Goal: Find specific page/section: Find specific page/section

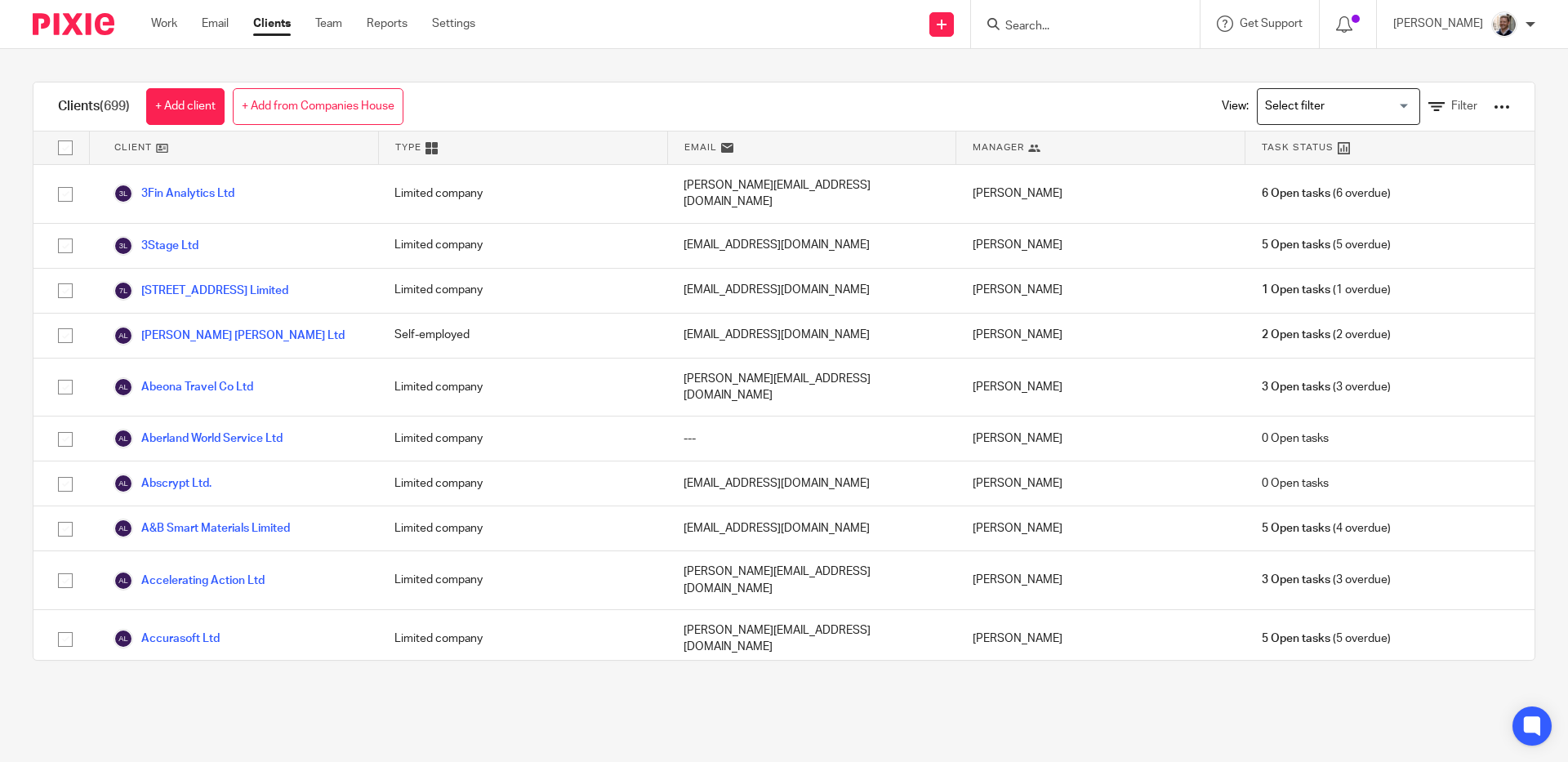
click at [1085, 23] on input "Search" at bounding box center [1077, 27] width 147 height 14
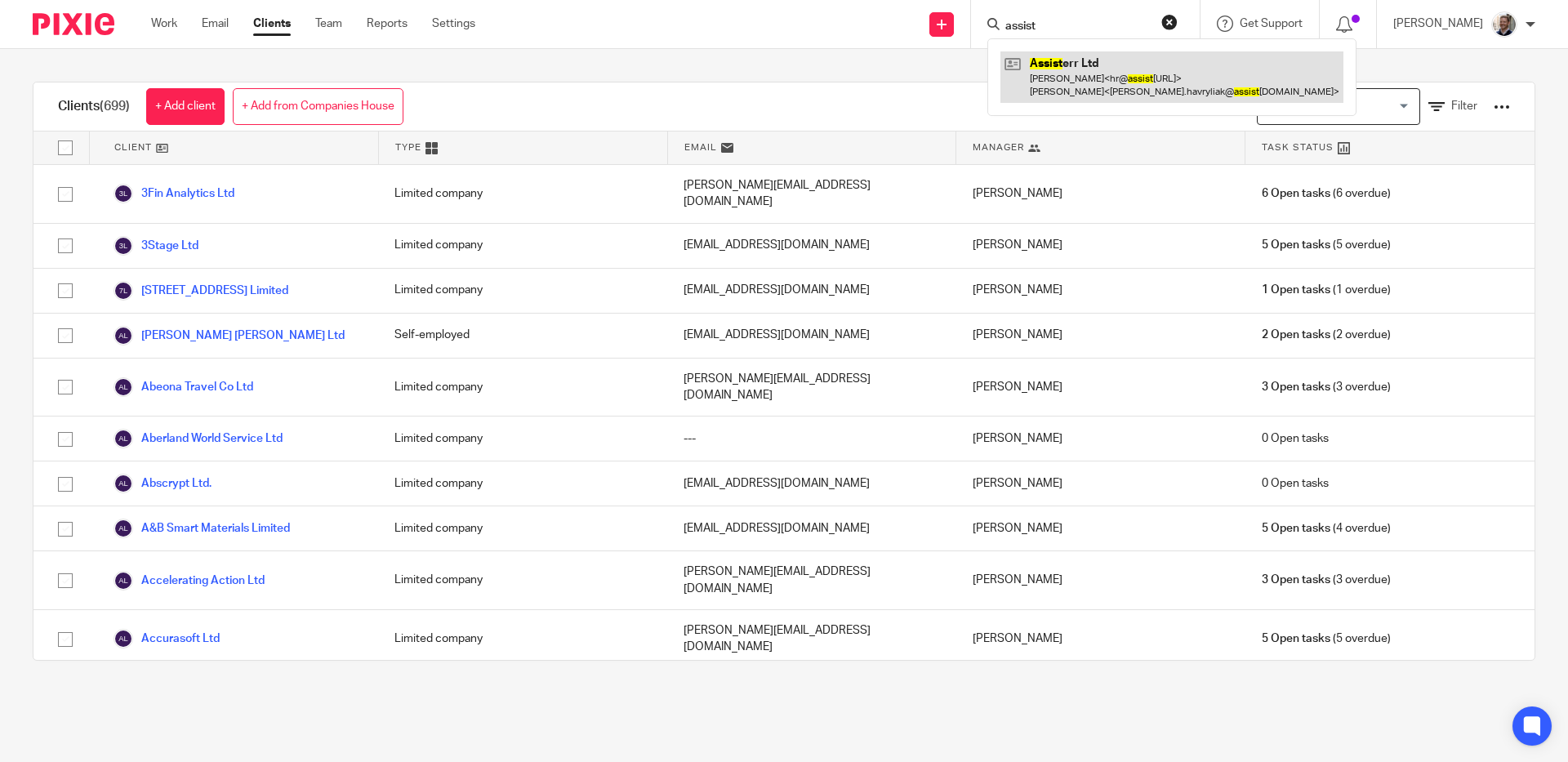
type input "assist"
click at [1072, 93] on link at bounding box center [1171, 77] width 343 height 51
type input "hubfoc"
click at [1106, 64] on link at bounding box center [1153, 77] width 306 height 51
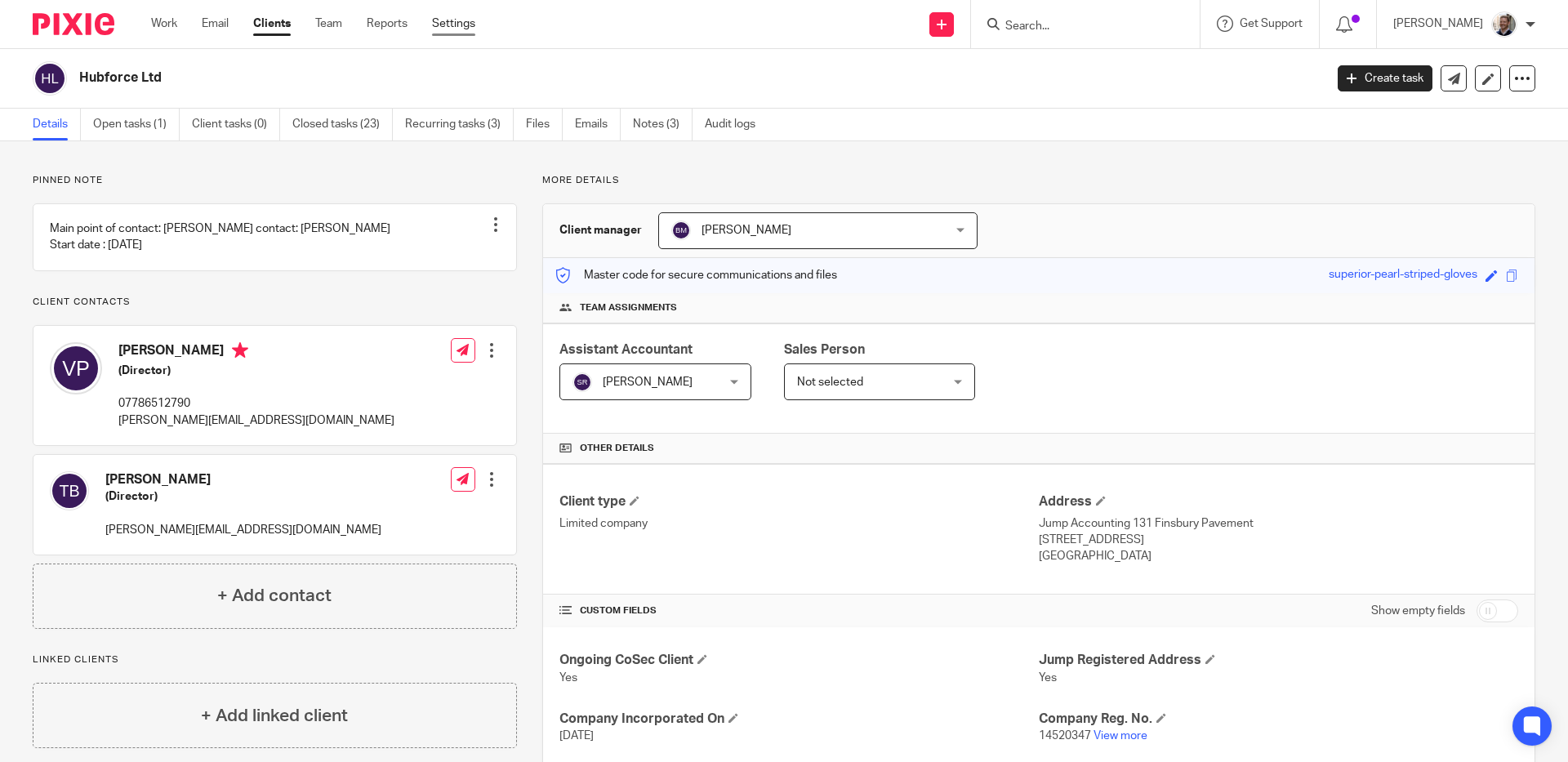
click at [445, 27] on link "Settings" at bounding box center [453, 23] width 43 height 16
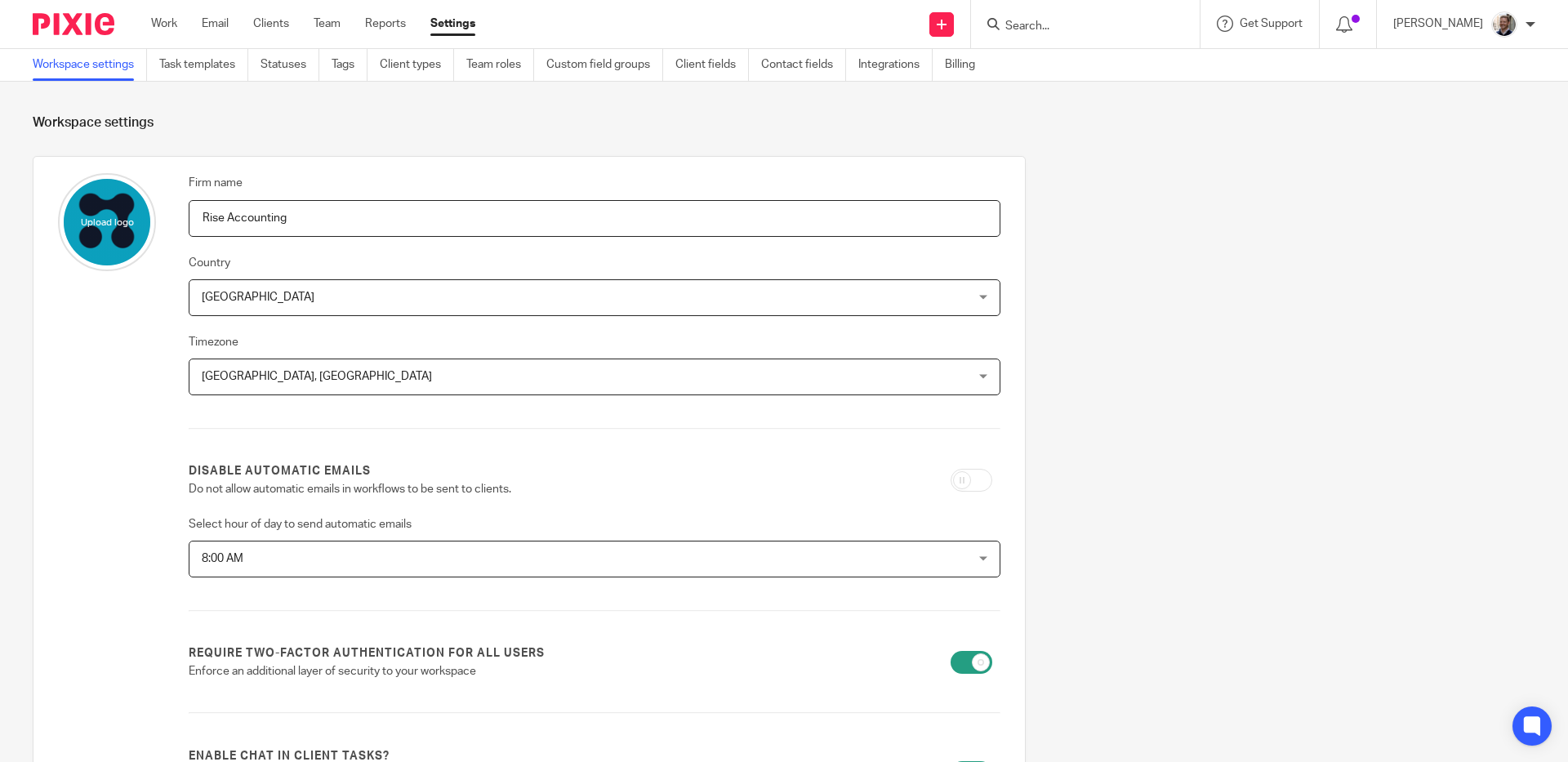
click at [1143, 377] on div "Firm name Rise Accounting Country [GEOGRAPHIC_DATA] [GEOGRAPHIC_DATA] [GEOGRAPH…" at bounding box center [771, 639] width 1528 height 969
click at [1138, 372] on div "Firm name Rise Accounting Country [GEOGRAPHIC_DATA] [GEOGRAPHIC_DATA] [GEOGRAPH…" at bounding box center [771, 639] width 1528 height 969
click at [1084, 226] on div "Firm name Rise Accounting Country [GEOGRAPHIC_DATA] [GEOGRAPHIC_DATA] [GEOGRAPH…" at bounding box center [771, 639] width 1528 height 969
click at [1519, 732] on icon at bounding box center [1532, 726] width 27 height 27
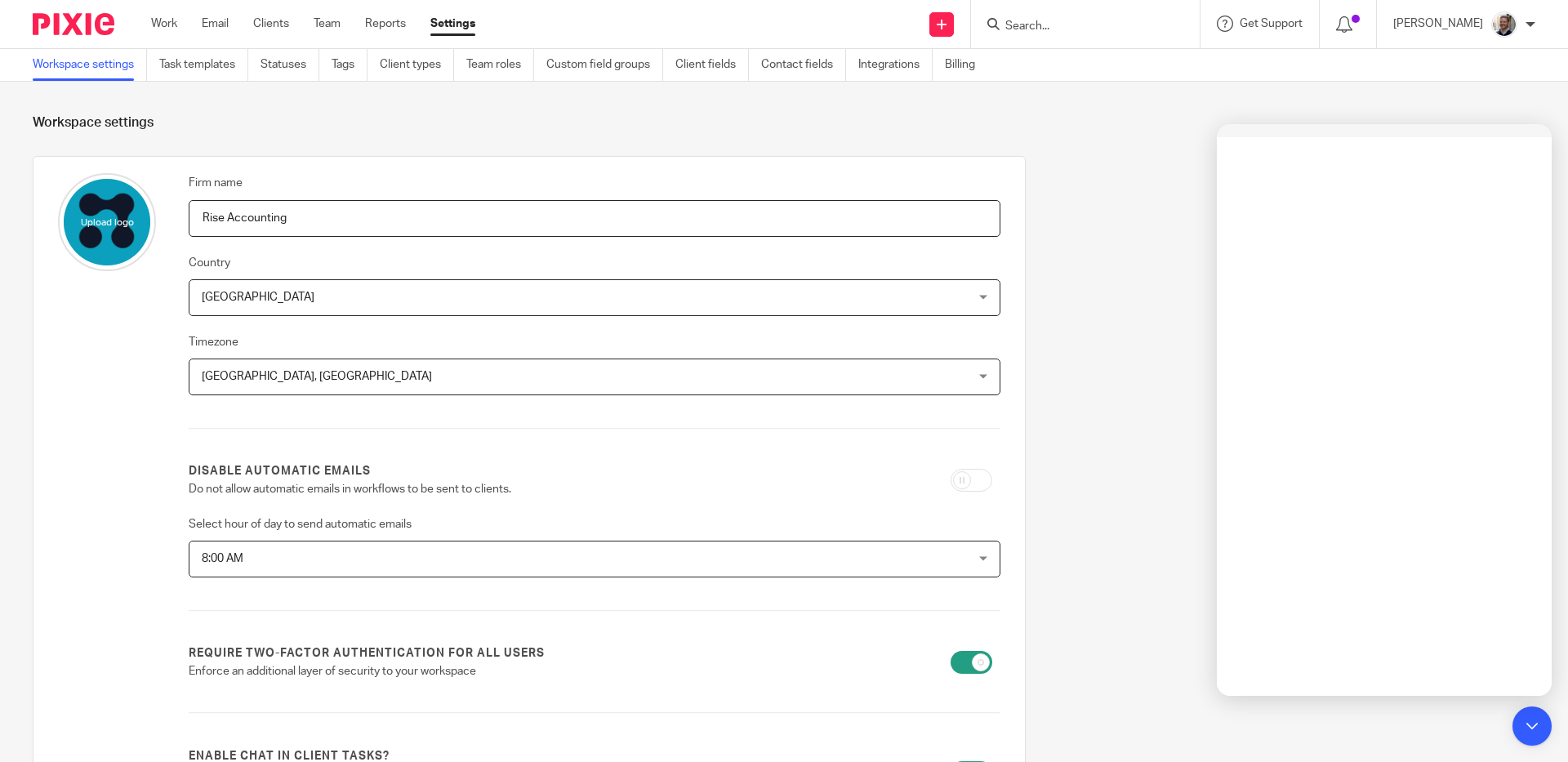
click at [1182, 436] on div "Firm name Rise Accounting Country [GEOGRAPHIC_DATA] [GEOGRAPHIC_DATA] [GEOGRAPH…" at bounding box center [771, 639] width 1528 height 969
click at [1080, 184] on div "Firm name Rise Accounting Country [GEOGRAPHIC_DATA] [GEOGRAPHIC_DATA] [GEOGRAPH…" at bounding box center [771, 639] width 1528 height 969
click at [905, 64] on link "Integrations" at bounding box center [894, 65] width 74 height 32
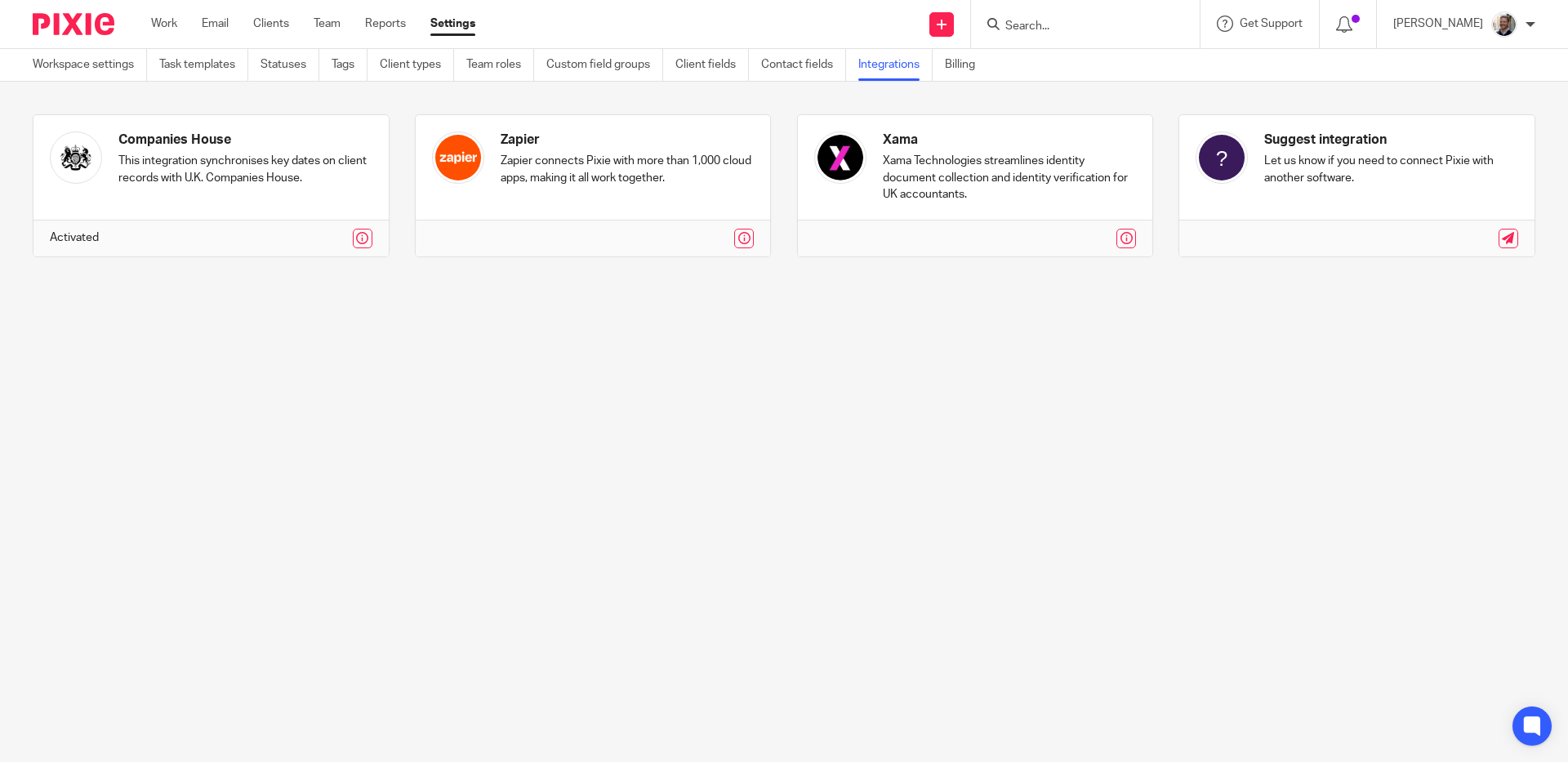
click at [643, 382] on main "Workspace settings Task templates Statuses Tags Client types Team roles Custom …" at bounding box center [784, 381] width 1568 height 762
click at [691, 340] on main "Workspace settings Task templates Statuses Tags Client types Team roles Custom …" at bounding box center [784, 381] width 1568 height 762
click at [71, 62] on link "Workspace settings" at bounding box center [90, 65] width 114 height 32
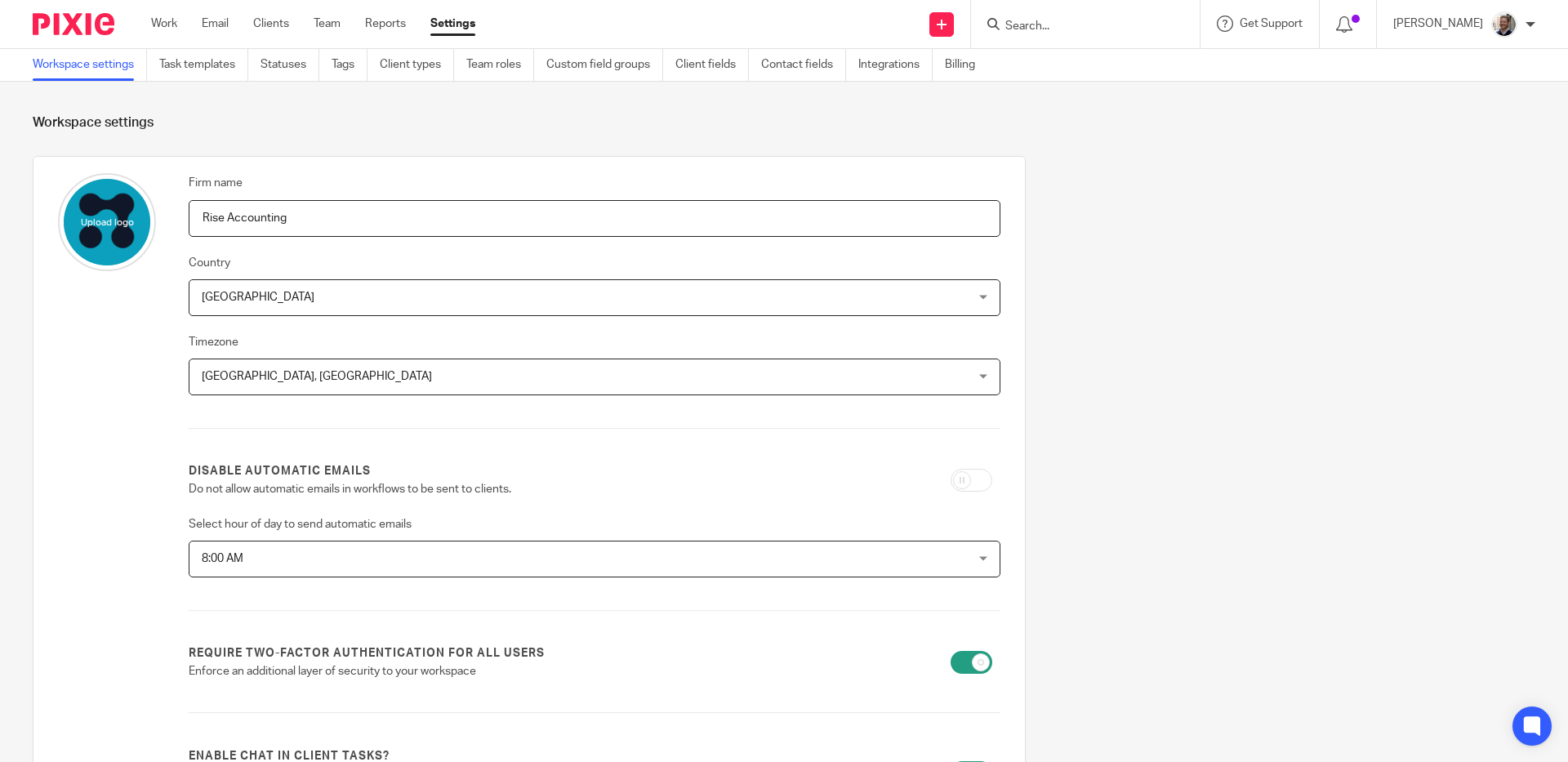
scroll to position [396, 0]
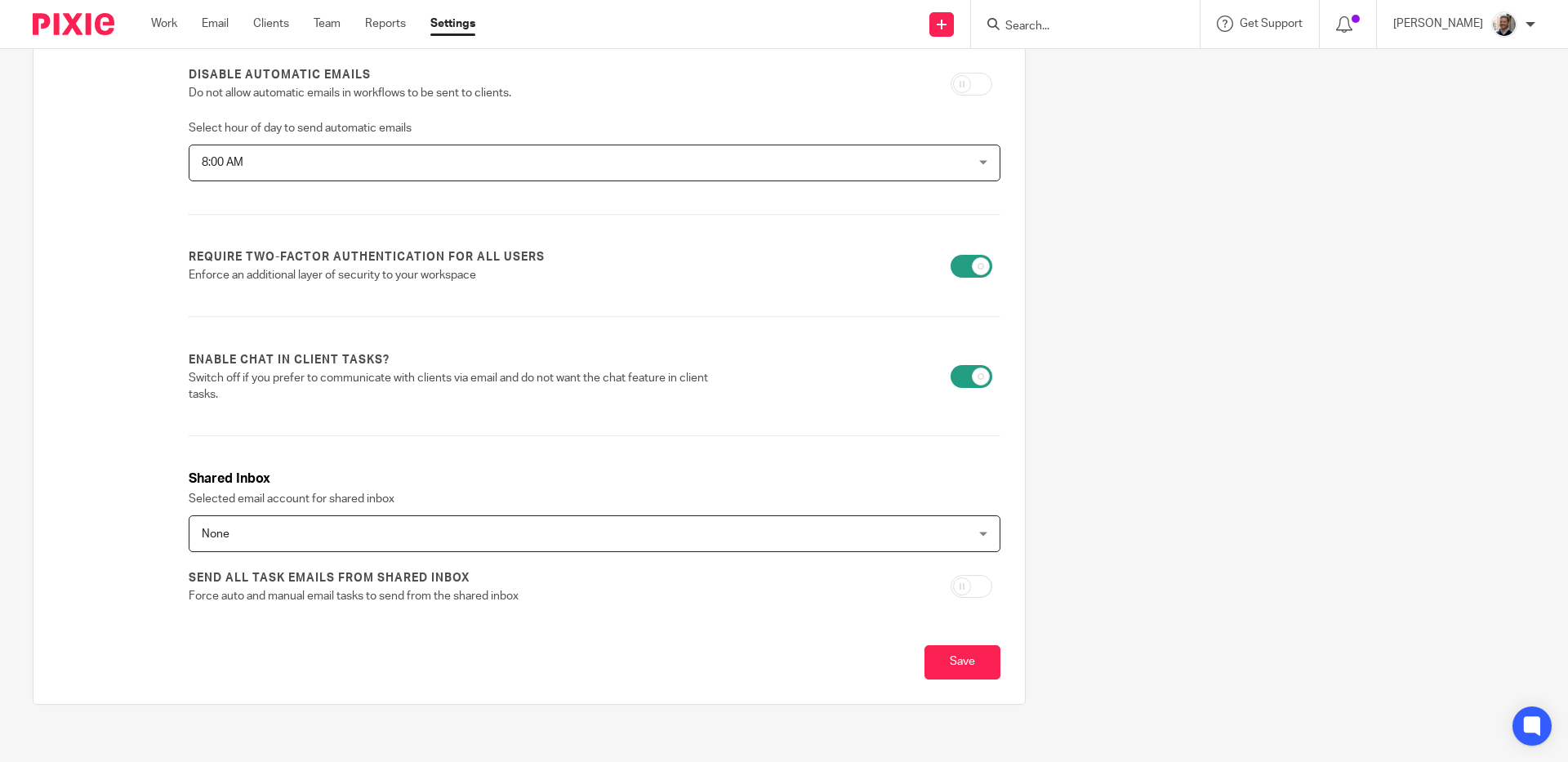
click at [864, 539] on div "None None" at bounding box center [594, 533] width 811 height 37
click at [1123, 436] on div "Firm name Rise Accounting Country United Kingdom United Kingdom Afghanistan Alb…" at bounding box center [771, 244] width 1528 height 969
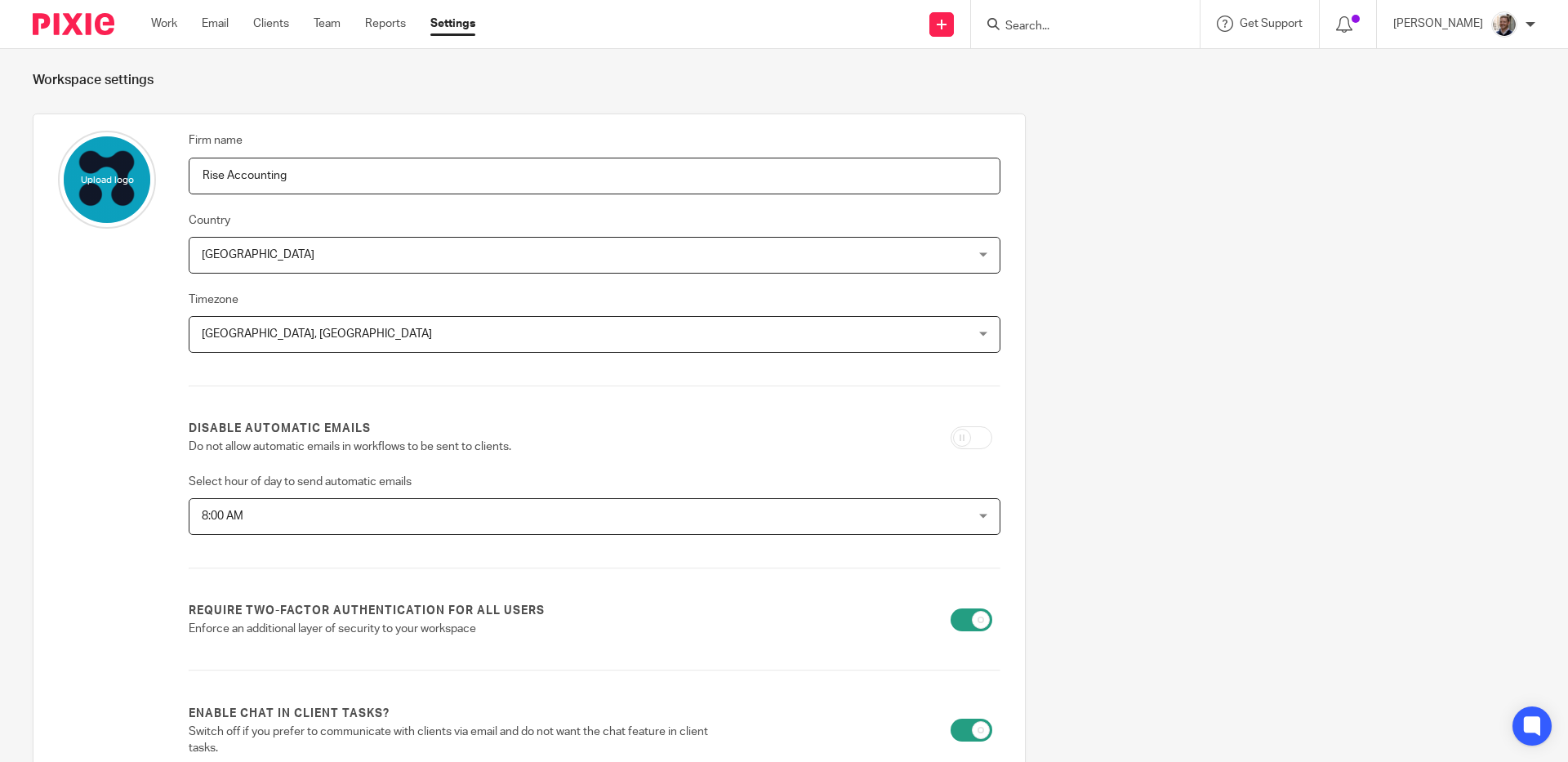
scroll to position [0, 0]
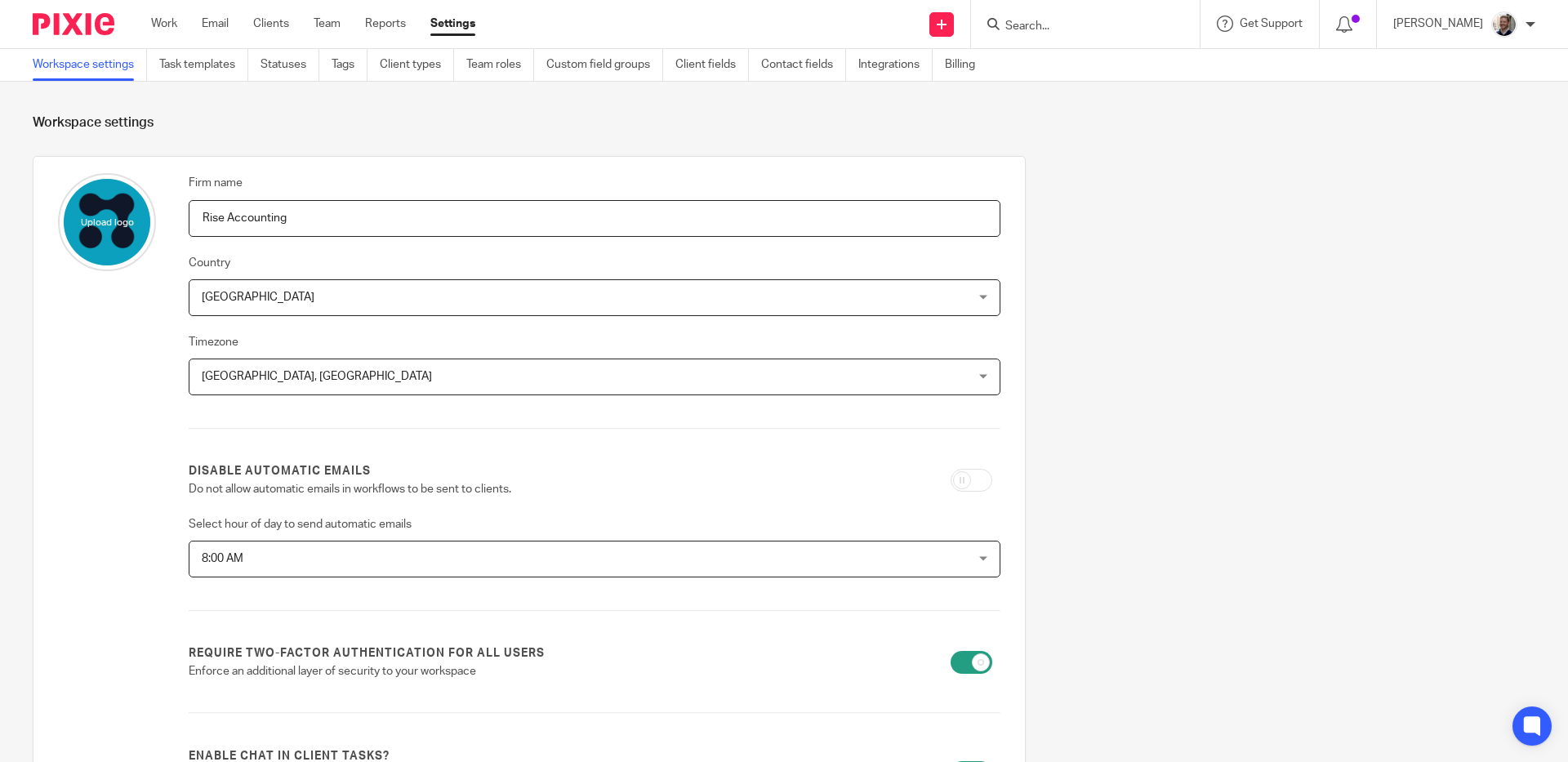
click at [1102, 297] on div "Firm name Rise Accounting Country United Kingdom United Kingdom Afghanistan Alb…" at bounding box center [771, 639] width 1528 height 969
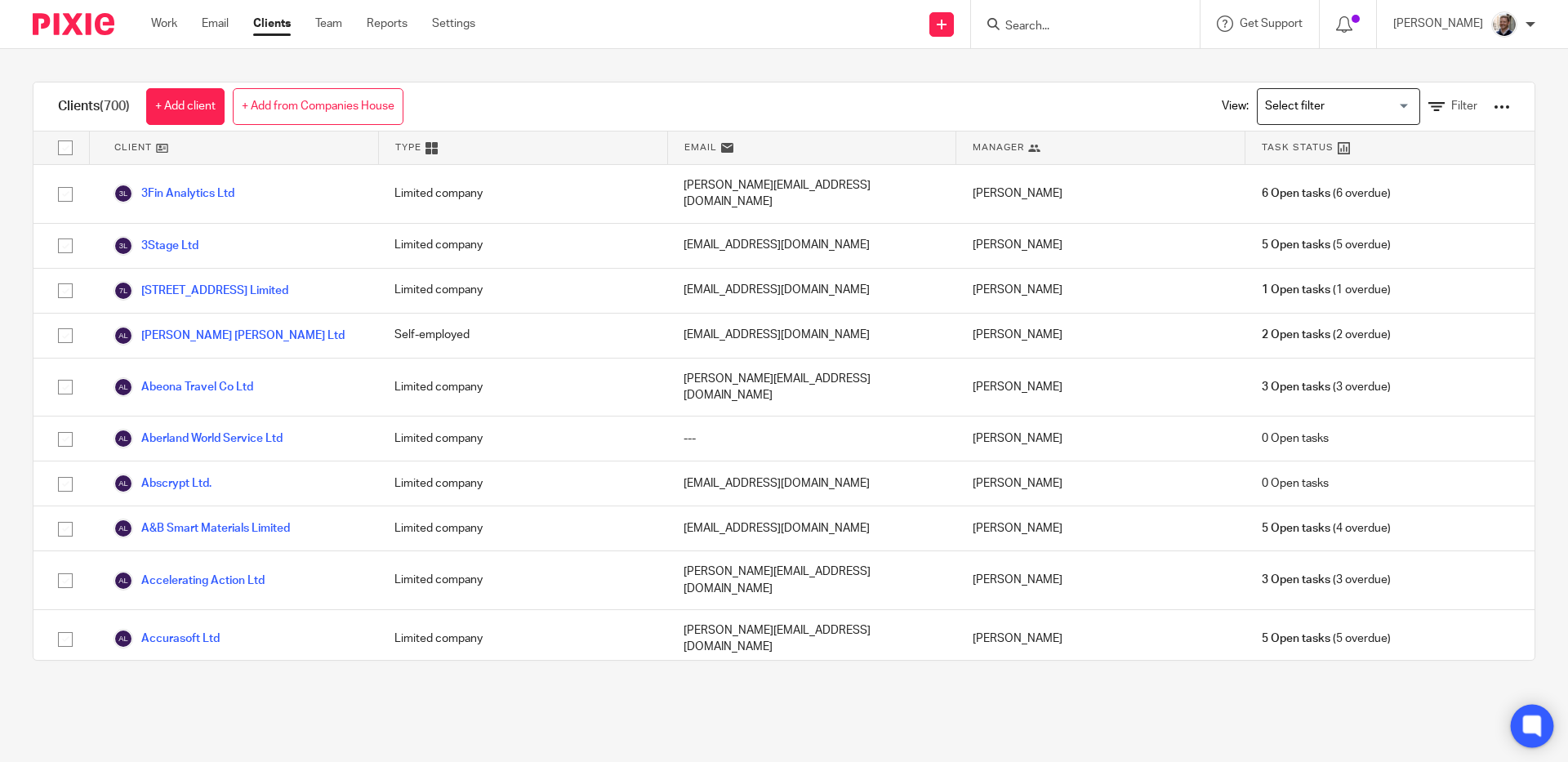
click at [1532, 722] on icon at bounding box center [1531, 725] width 13 height 13
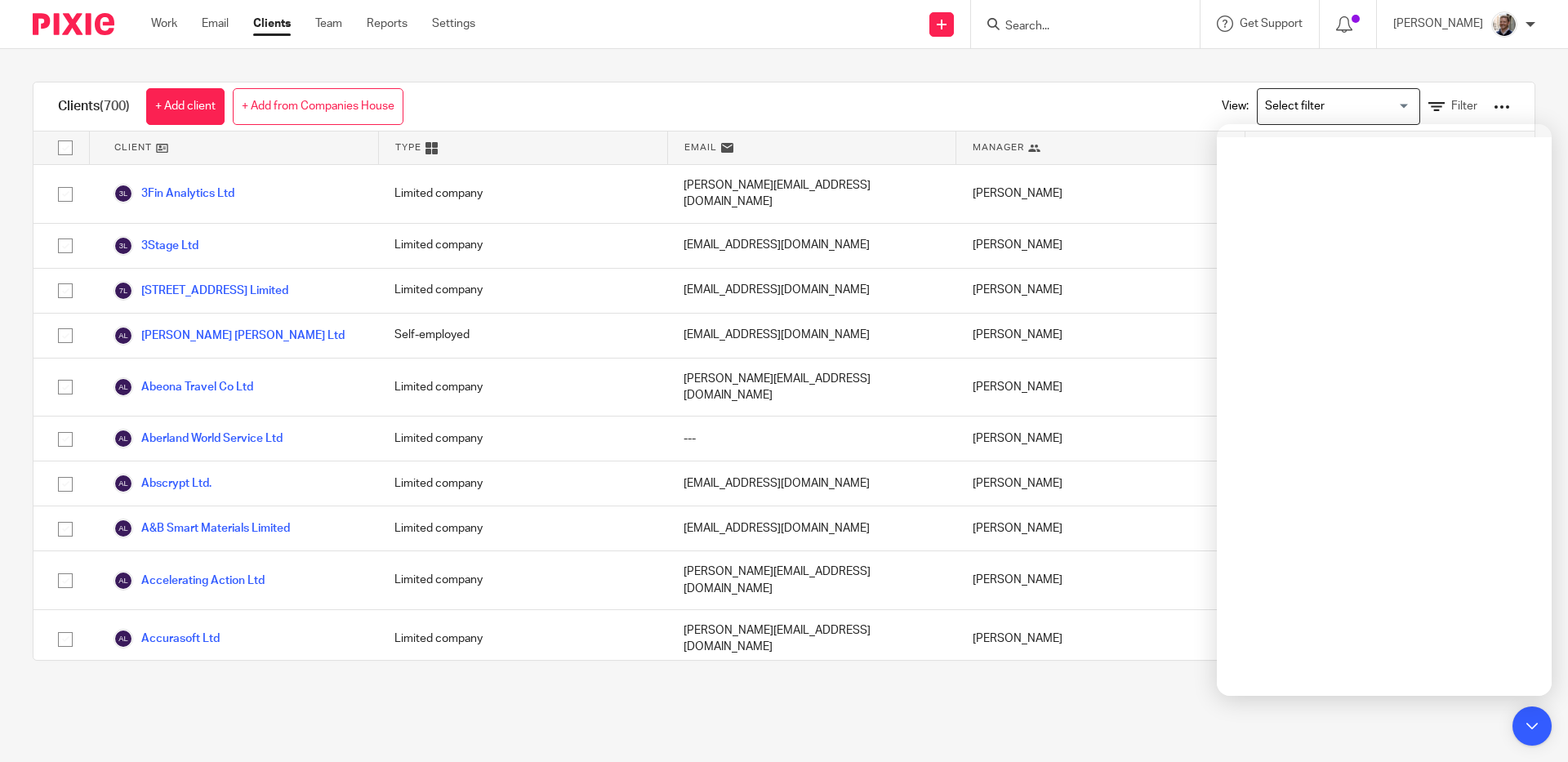
click at [1055, 27] on input "Search" at bounding box center [1077, 27] width 147 height 14
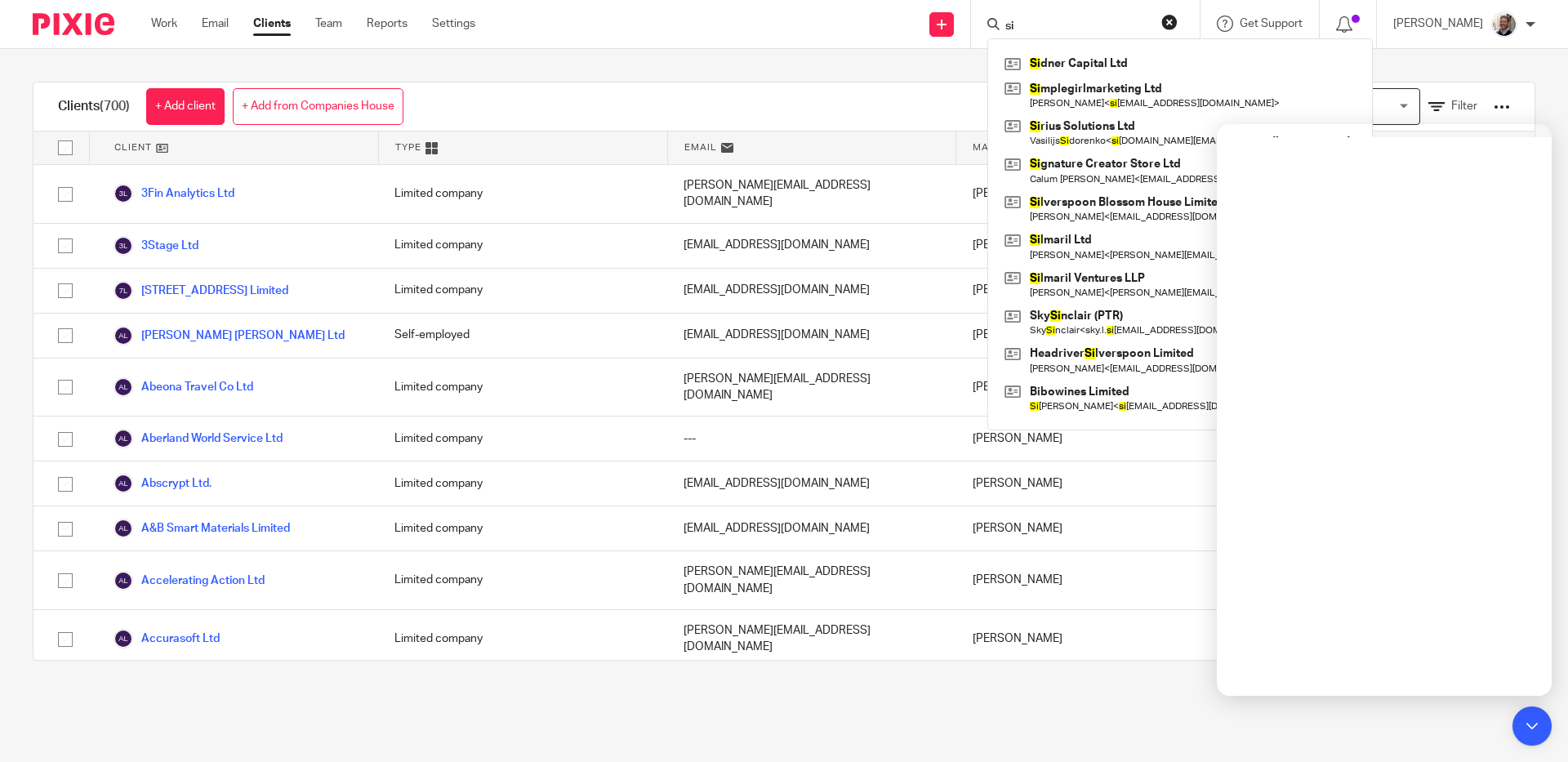
type input "s"
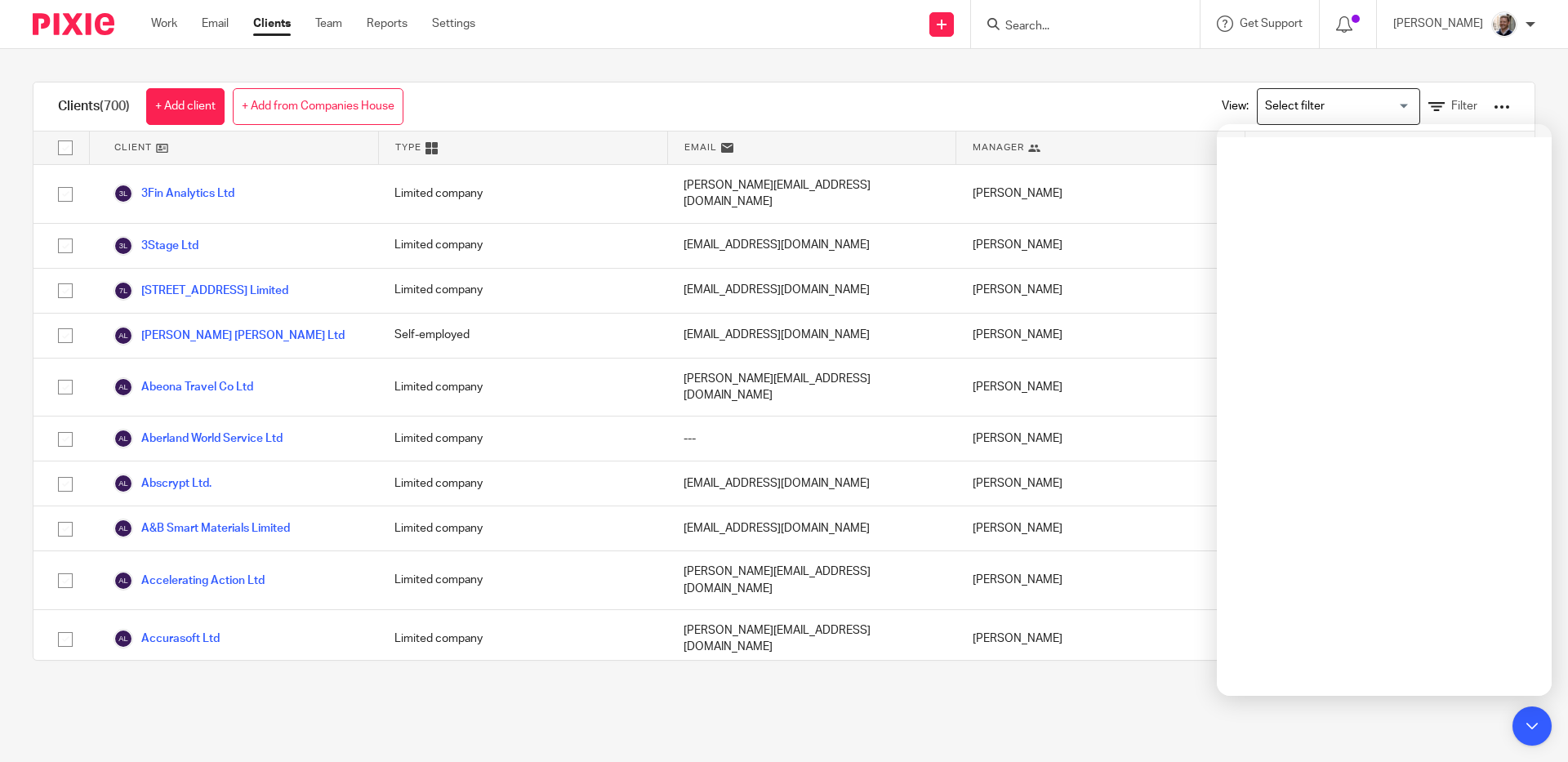
click at [1071, 22] on input "Search" at bounding box center [1077, 27] width 147 height 14
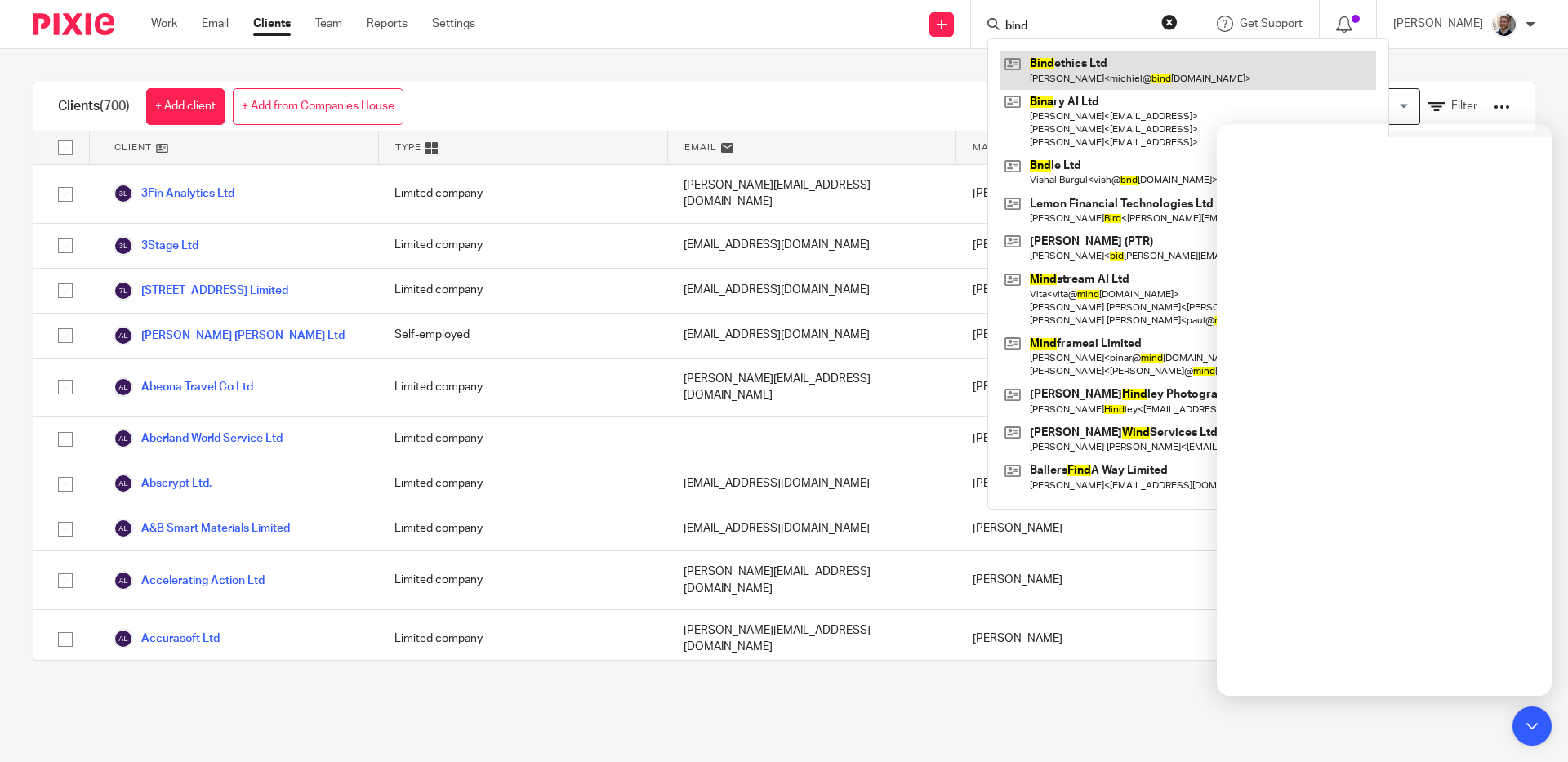
type input "bind"
click at [1091, 68] on link at bounding box center [1188, 71] width 376 height 38
